Goal: Information Seeking & Learning: Learn about a topic

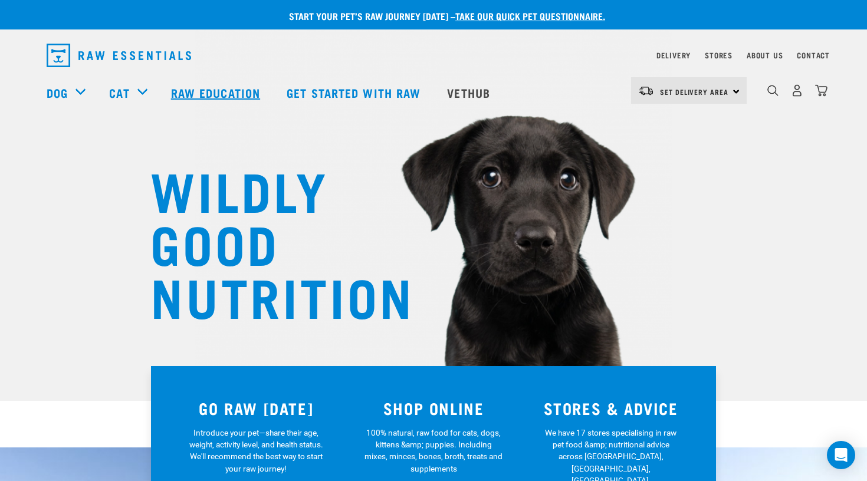
click at [238, 77] on link "Raw Education" at bounding box center [217, 92] width 116 height 47
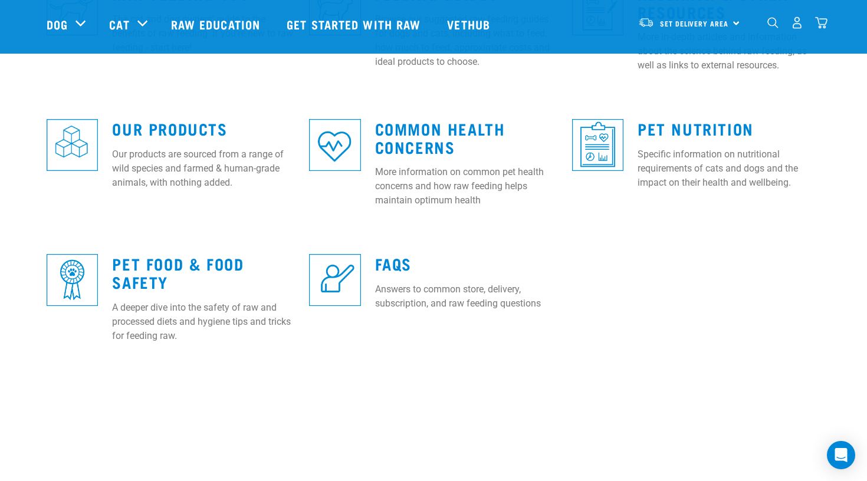
scroll to position [419, 0]
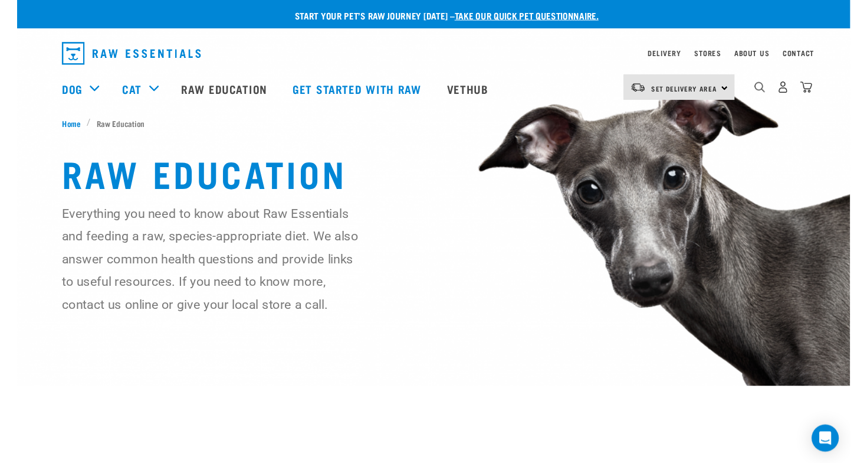
scroll to position [388, 0]
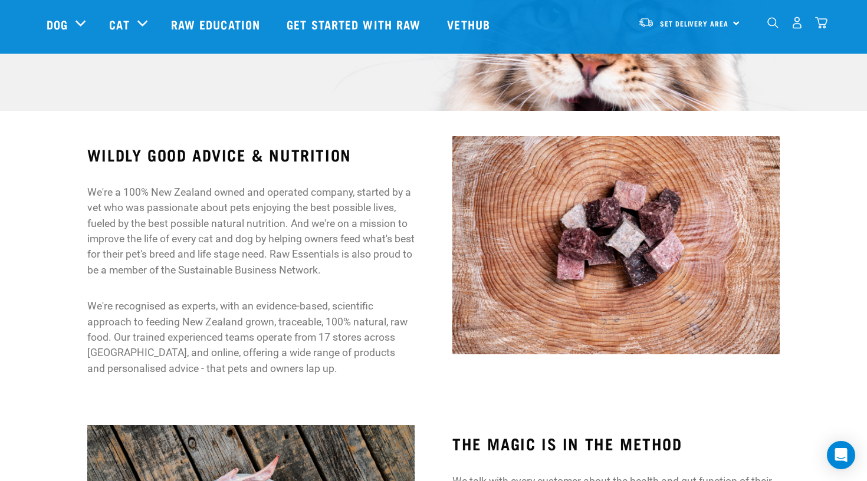
scroll to position [303, 0]
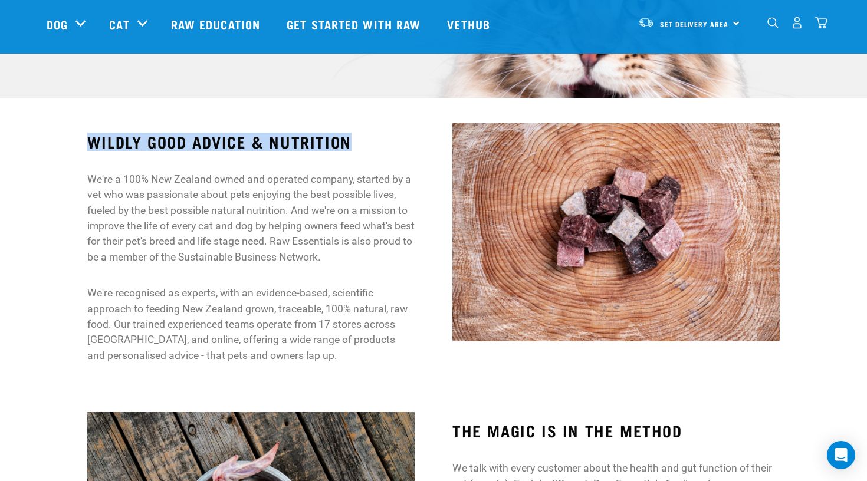
drag, startPoint x: 90, startPoint y: 139, endPoint x: 366, endPoint y: 137, distance: 276.7
click at [366, 137] on h3 "WILDLY GOOD ADVICE & NUTRITION" at bounding box center [250, 142] width 327 height 18
copy h3 "WILDLY GOOD ADVICE & NUTRITION"
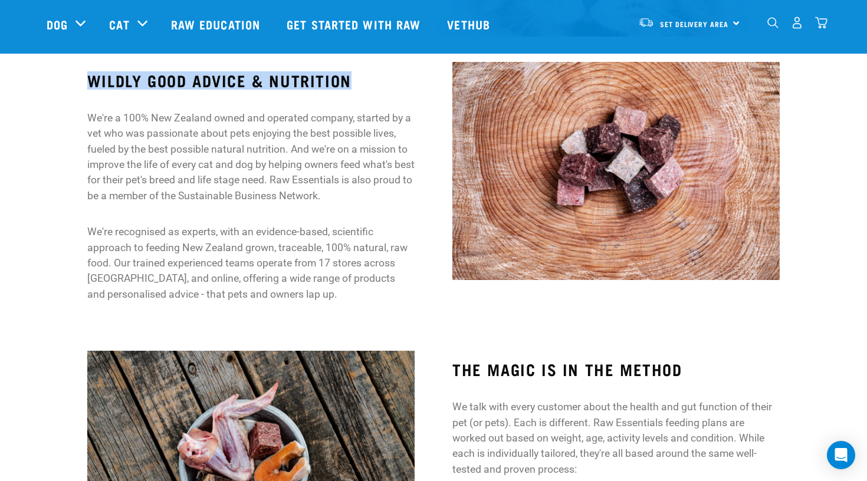
scroll to position [345, 0]
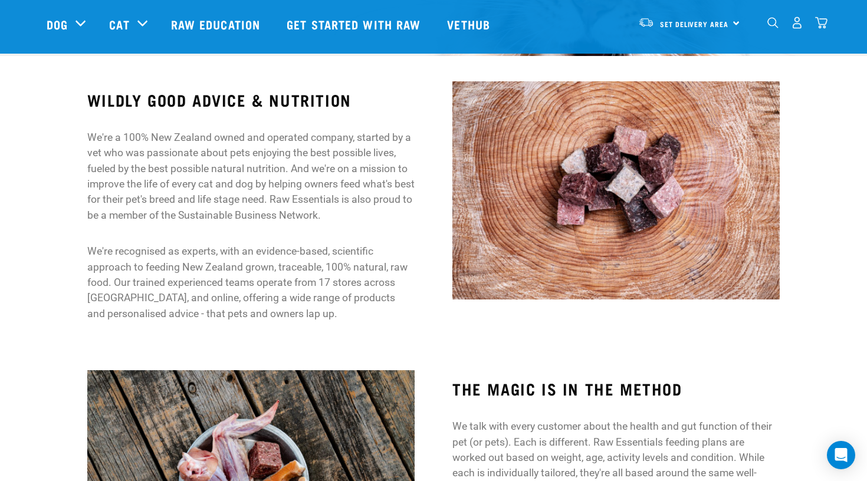
click at [98, 136] on p "We're a 100% New Zealand owned and operated company, started by a vet who was p…" at bounding box center [250, 176] width 327 height 93
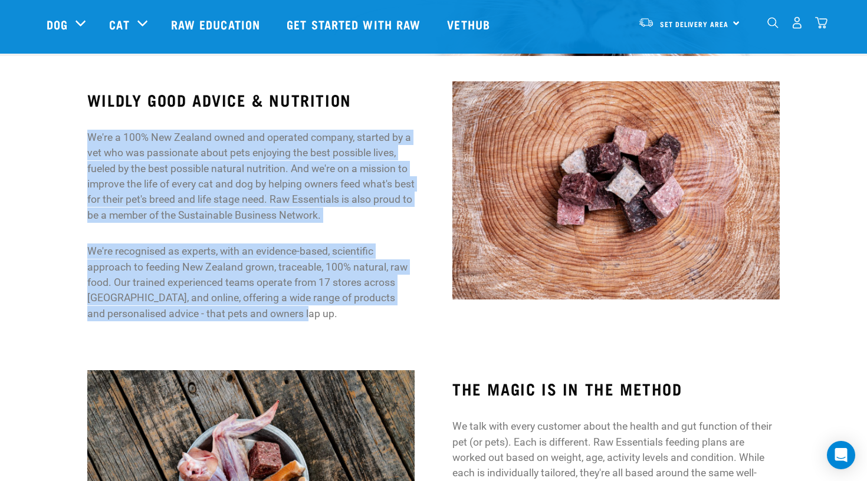
drag, startPoint x: 89, startPoint y: 136, endPoint x: 326, endPoint y: 306, distance: 291.6
click at [326, 306] on div "WILDLY GOOD ADVICE & NUTRITION We're a 100% New Zealand owned and operated comp…" at bounding box center [250, 206] width 327 height 231
copy div "We're a 100% New Zealand owned and operated company, started by a vet who was p…"
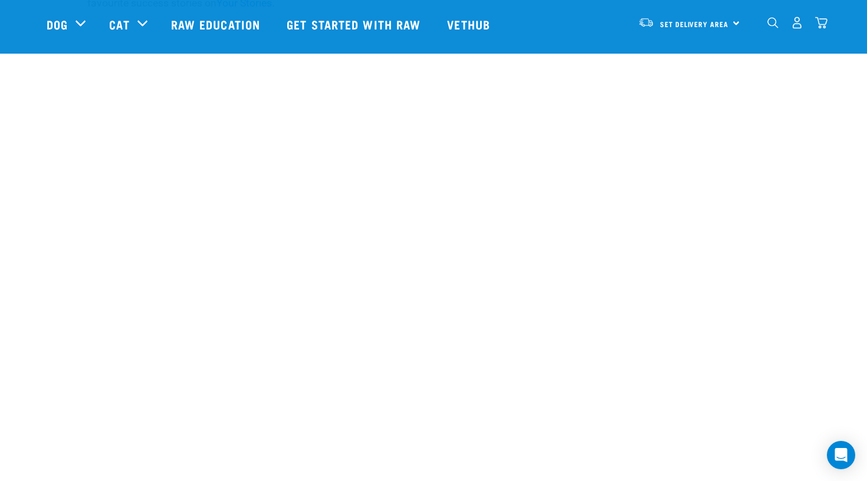
scroll to position [1206, 0]
